Goal: Information Seeking & Learning: Get advice/opinions

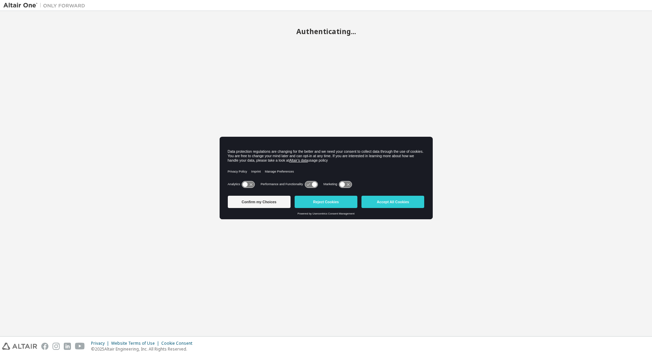
click at [406, 202] on button "Accept All Cookies" at bounding box center [392, 202] width 63 height 12
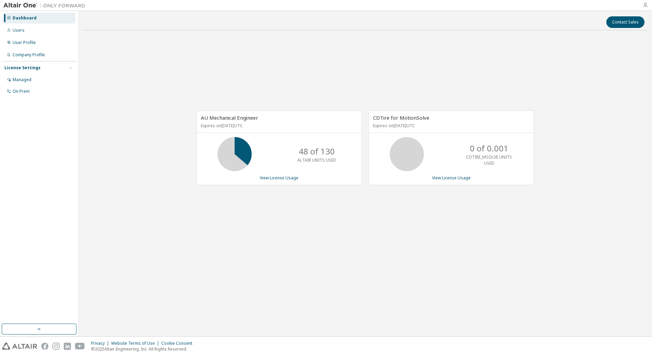
click at [646, 6] on icon "button" at bounding box center [644, 4] width 5 height 5
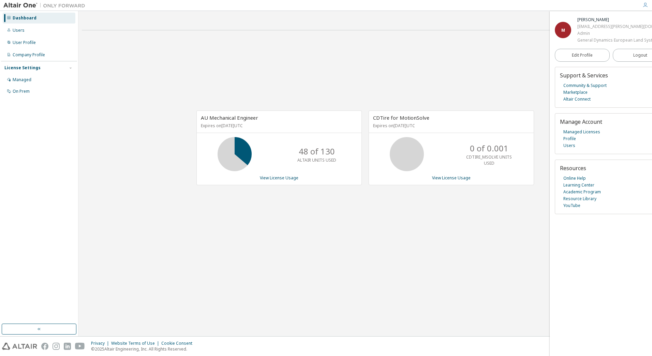
click at [29, 4] on img at bounding box center [45, 5] width 85 height 7
click at [585, 182] on link "Online Help" at bounding box center [574, 178] width 22 height 7
click at [562, 27] on span "M" at bounding box center [563, 30] width 4 height 6
click at [481, 76] on div "AU Mechanical Engineer Expires on August 1, 2026 UTC 48 of 130 ALTAIR UNITS USE…" at bounding box center [365, 151] width 567 height 231
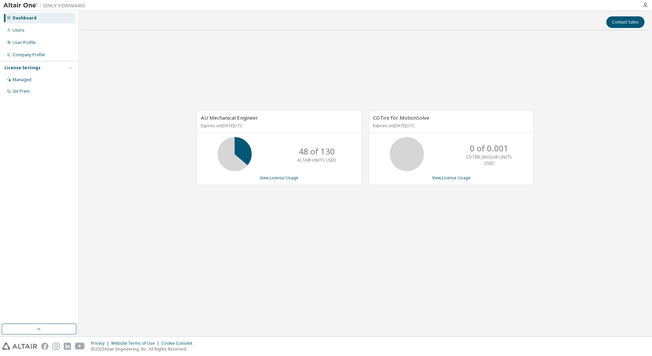
click at [21, 4] on img at bounding box center [45, 5] width 85 height 7
click at [644, 7] on icon "button" at bounding box center [644, 4] width 5 height 5
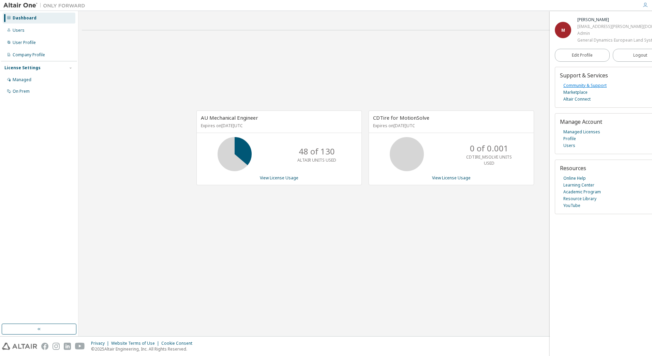
click at [594, 89] on link "Community & Support" at bounding box center [584, 85] width 43 height 7
